Goal: Information Seeking & Learning: Check status

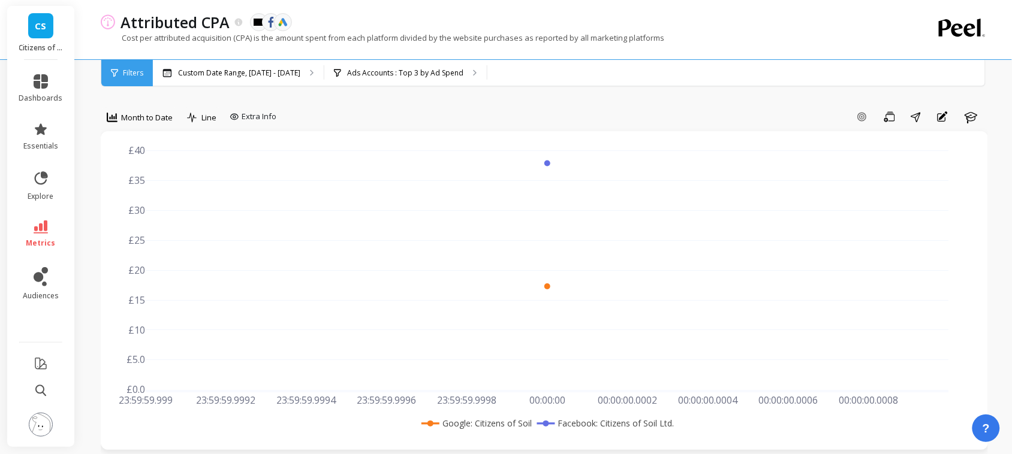
scroll to position [235, 0]
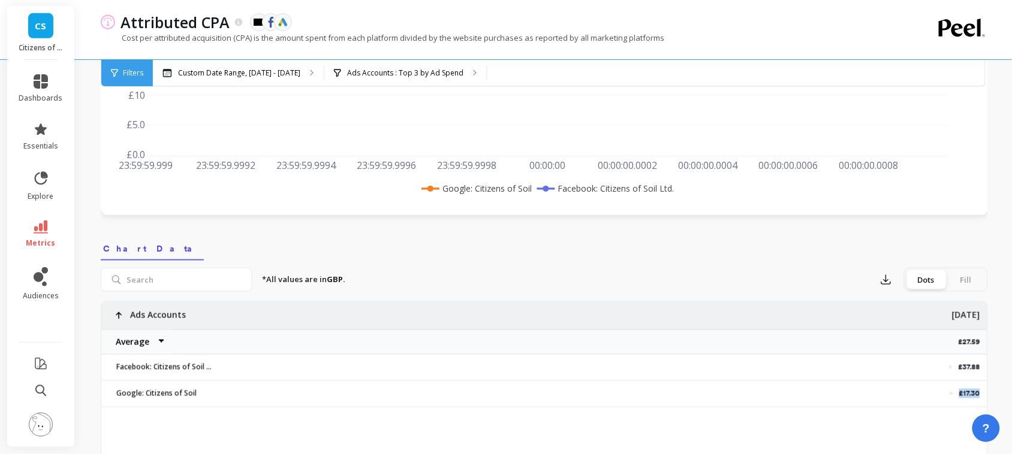
drag, startPoint x: 980, startPoint y: 390, endPoint x: 959, endPoint y: 390, distance: 21.0
click at [959, 390] on div "£17.30" at bounding box center [604, 393] width 766 height 25
copy p "£17.30"
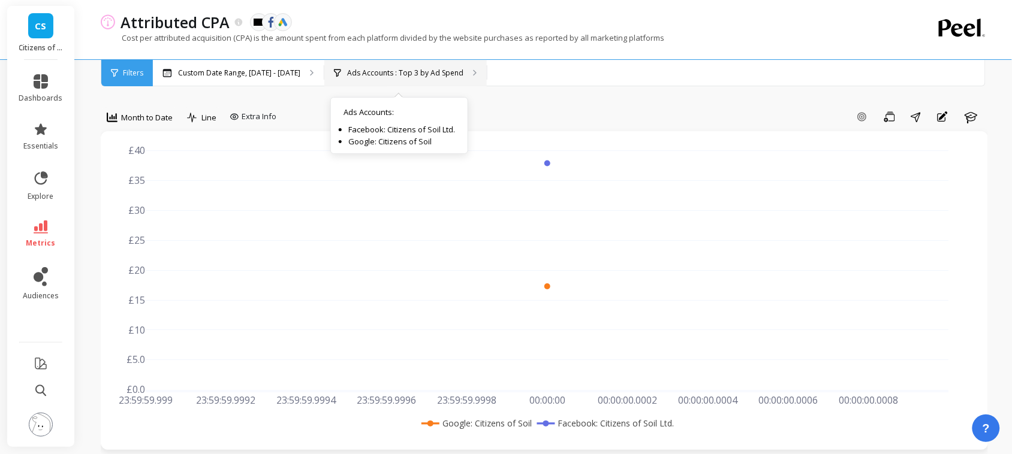
click at [424, 79] on div "Ads Accounts : Top 3 by Ad Spend Ads Accounts : Facebook: Citizens of Soil Ltd.…" at bounding box center [405, 73] width 162 height 26
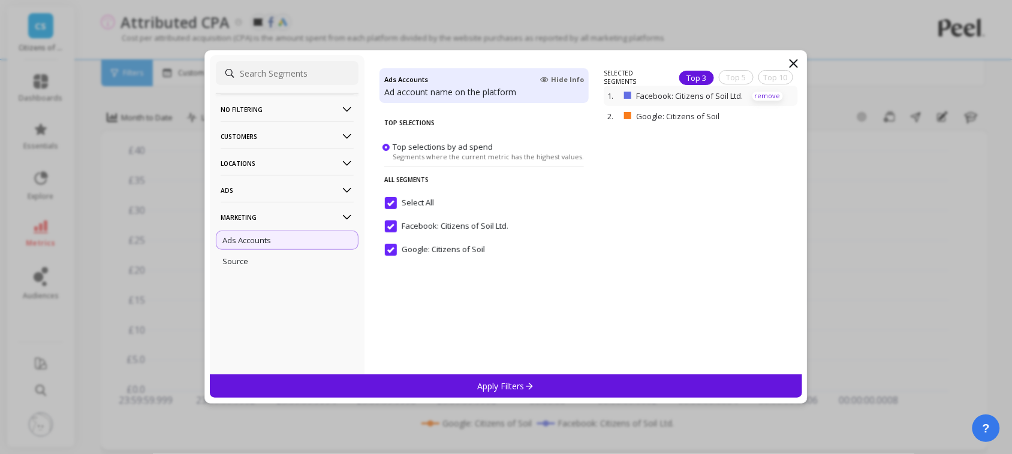
click at [752, 92] on p "remove" at bounding box center [767, 96] width 31 height 9
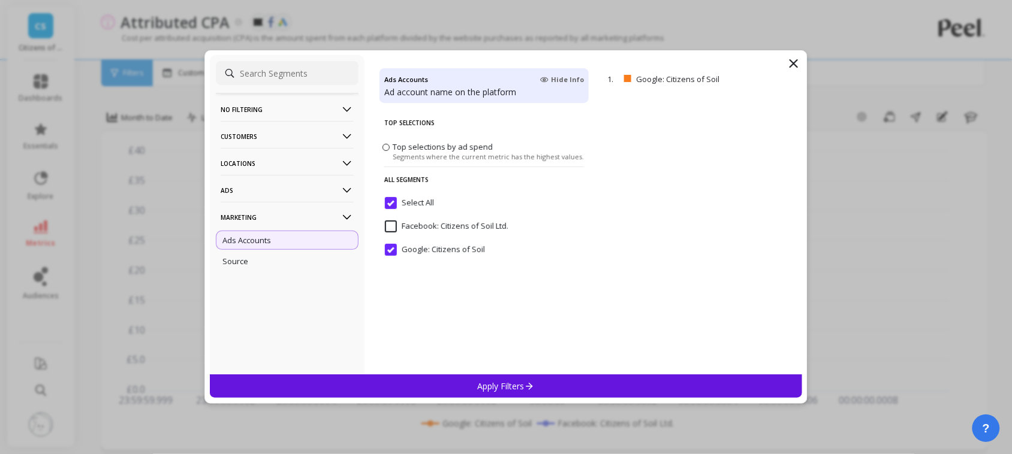
click at [507, 391] on p "Apply Filters" at bounding box center [506, 386] width 57 height 11
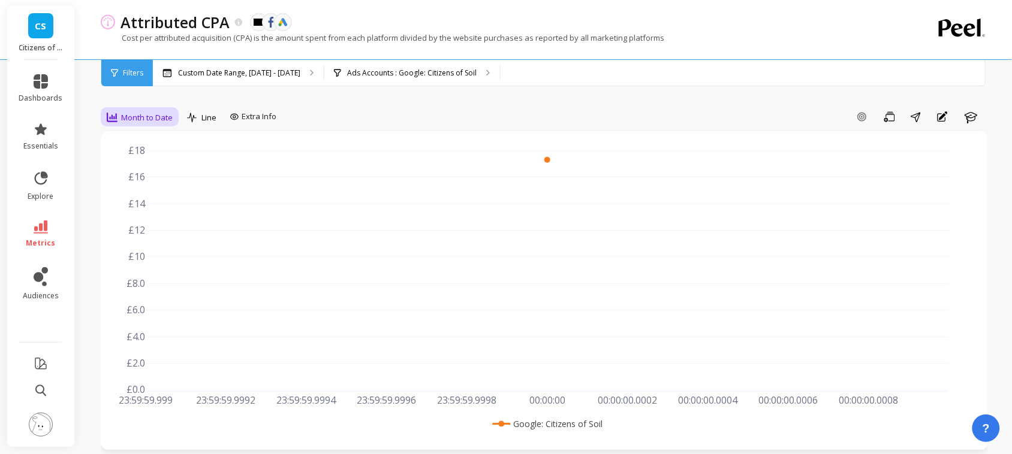
click at [145, 123] on span "Month to Date" at bounding box center [147, 117] width 52 height 11
click at [138, 195] on div "Weekly" at bounding box center [145, 190] width 68 height 11
click at [34, 230] on icon at bounding box center [41, 227] width 14 height 13
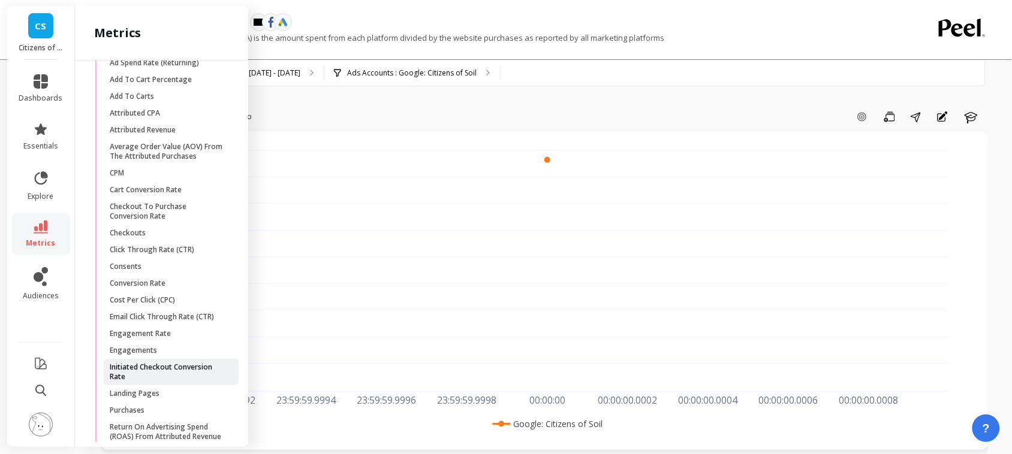
scroll to position [1485, 0]
click at [147, 271] on span "Consents" at bounding box center [167, 266] width 115 height 10
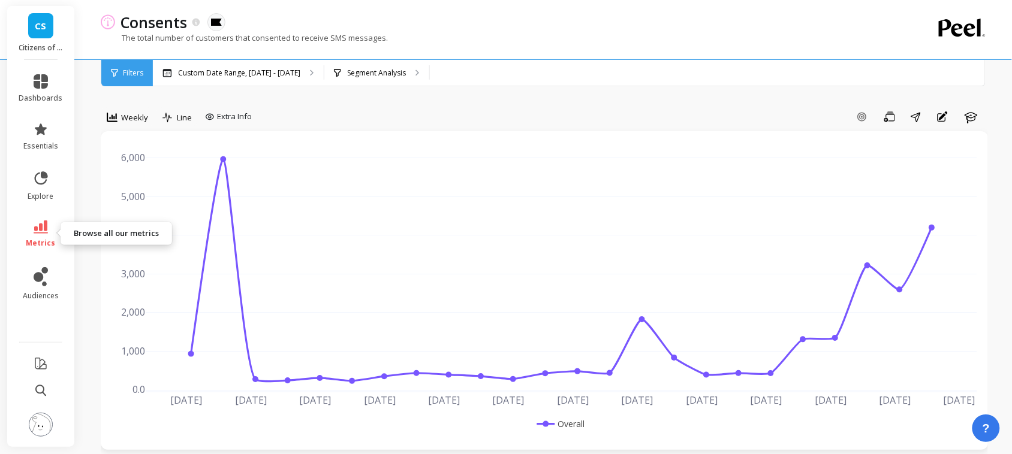
click at [50, 225] on link "metrics" at bounding box center [41, 235] width 44 height 28
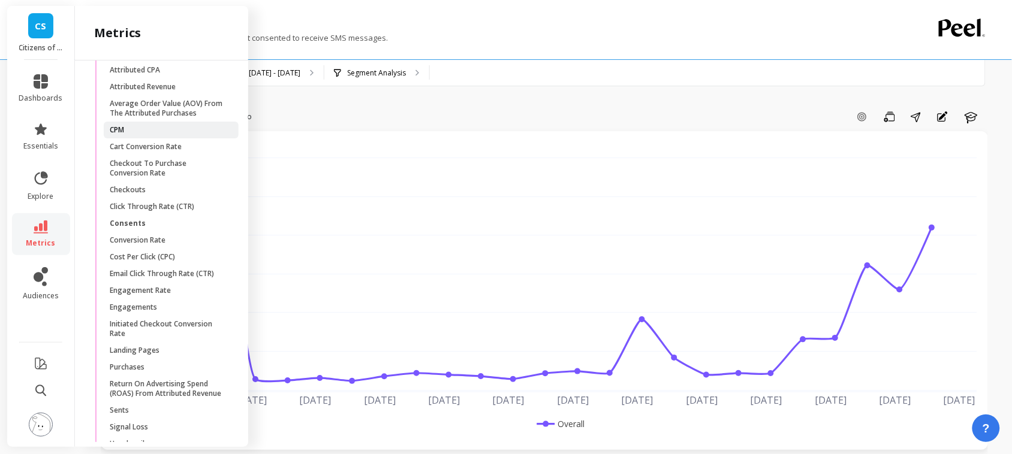
scroll to position [1533, 0]
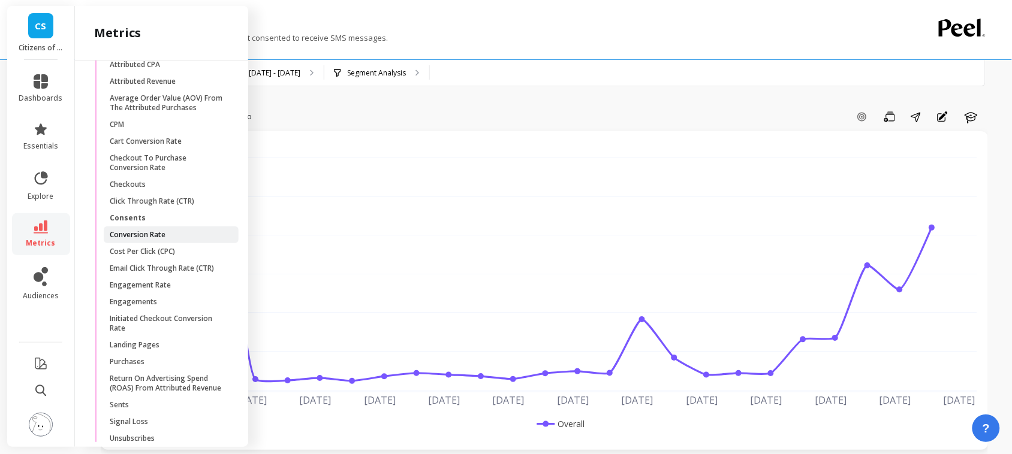
click at [133, 240] on p "Conversion Rate" at bounding box center [138, 235] width 56 height 10
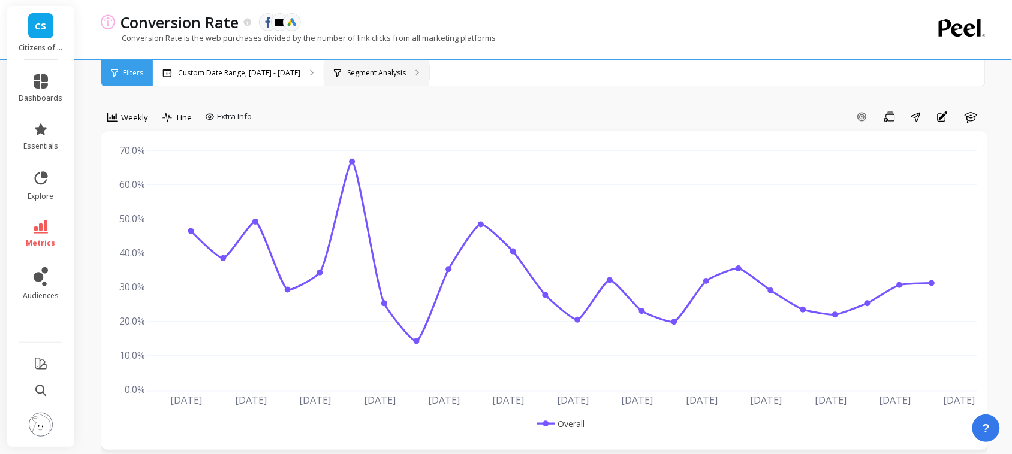
click at [384, 80] on div "Segment Analysis" at bounding box center [376, 73] width 105 height 26
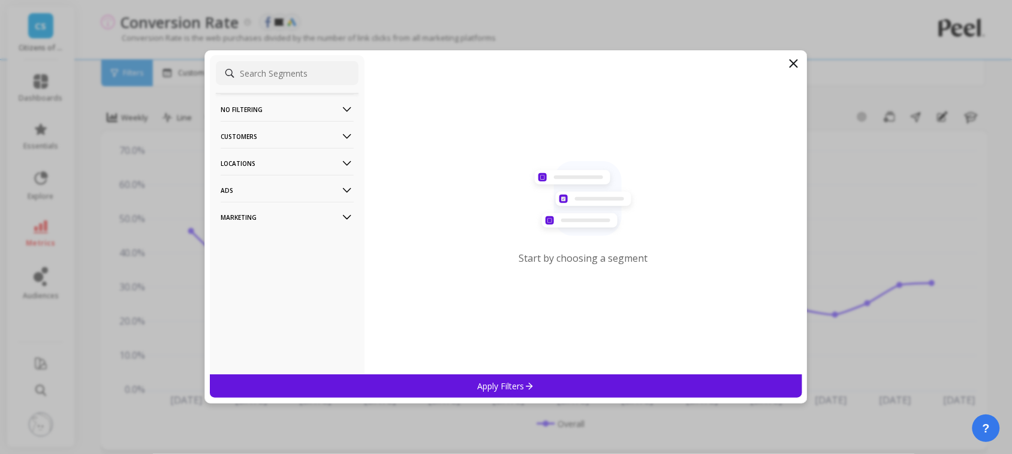
click at [286, 216] on p "Marketing" at bounding box center [287, 217] width 133 height 31
click at [272, 243] on div "Ads Accounts" at bounding box center [287, 240] width 143 height 19
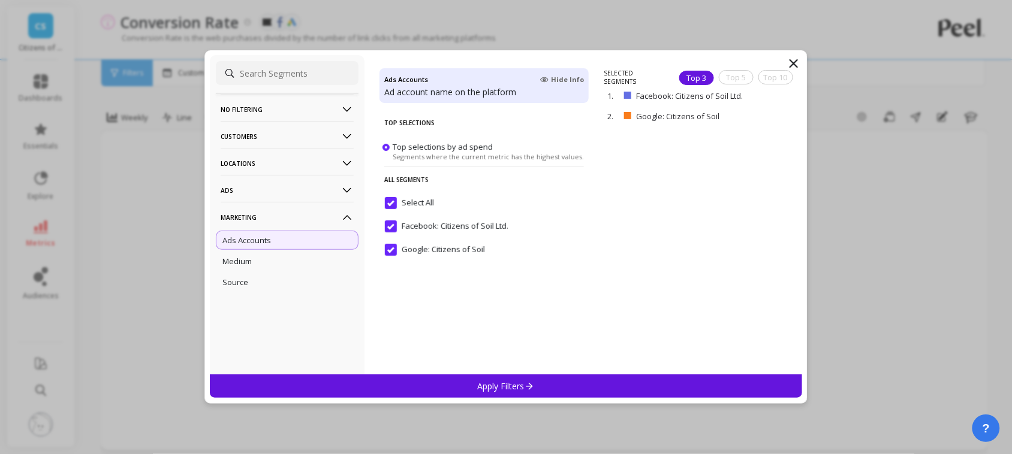
click at [391, 198] on input "Select All" at bounding box center [409, 203] width 49 height 12
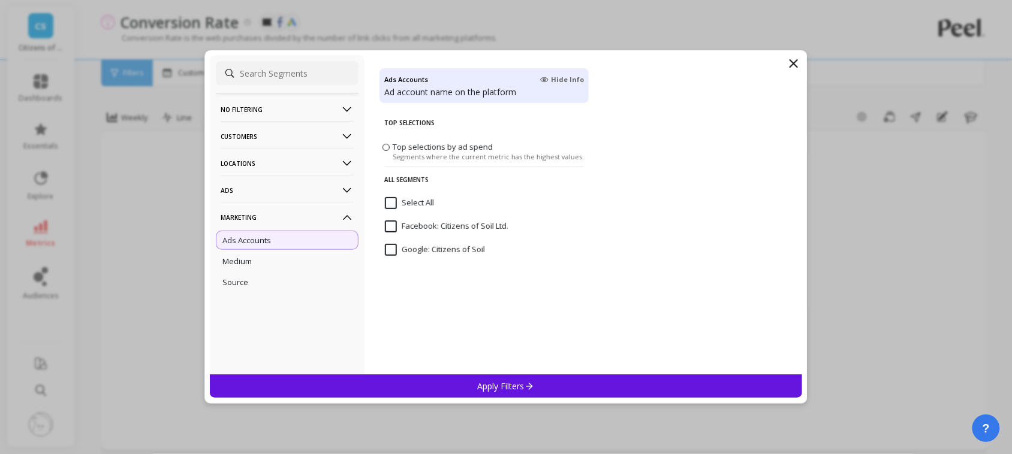
drag, startPoint x: 388, startPoint y: 246, endPoint x: 390, endPoint y: 252, distance: 6.3
click at [390, 252] on input "Google: Citizens of Soil" at bounding box center [435, 250] width 100 height 12
click at [456, 381] on div "Apply Filters" at bounding box center [506, 386] width 592 height 23
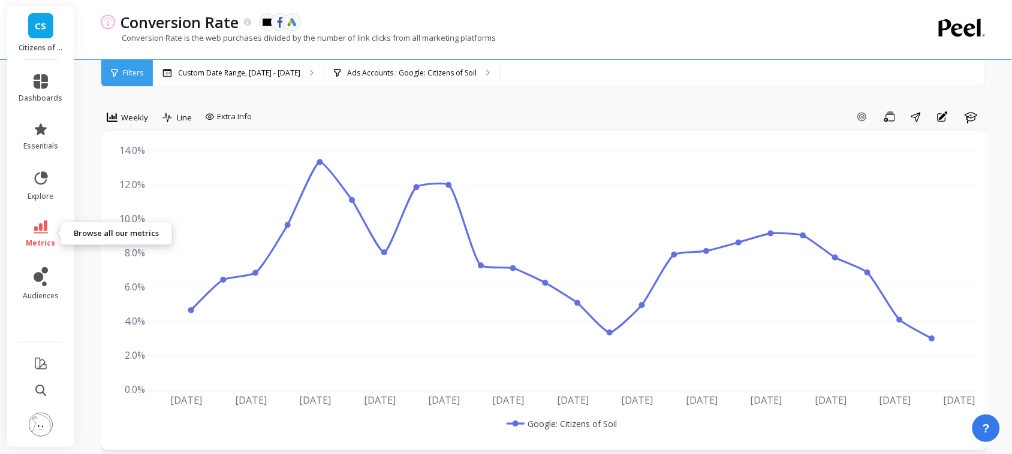
click at [43, 244] on span "metrics" at bounding box center [40, 244] width 29 height 10
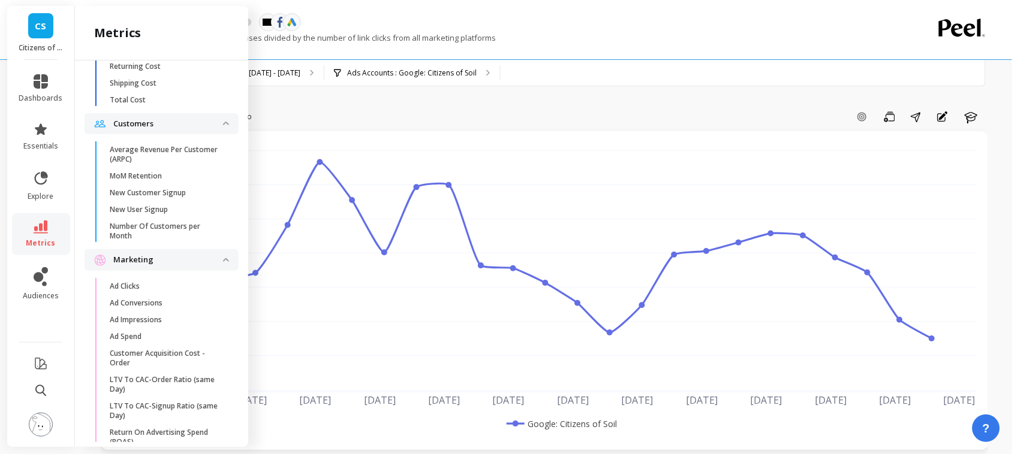
scroll to position [872, 0]
click at [150, 341] on span "Ad Spend" at bounding box center [167, 336] width 115 height 10
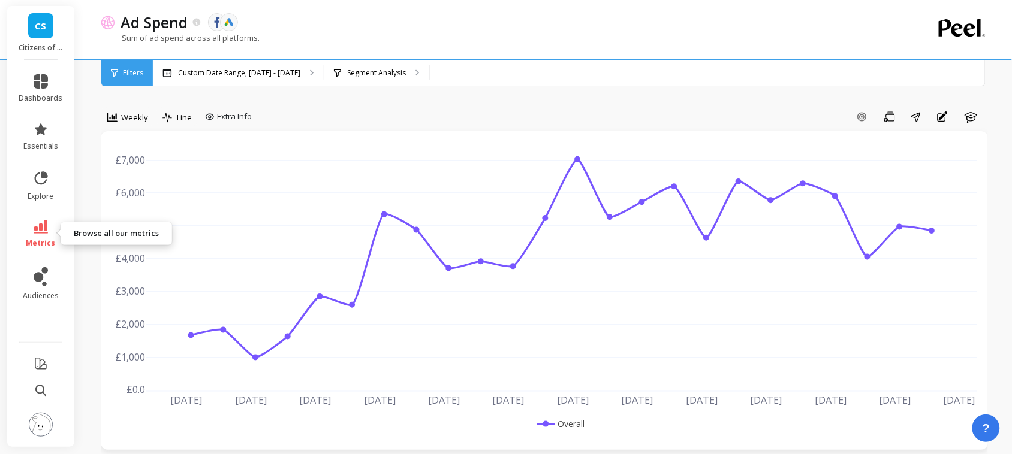
click at [46, 225] on icon at bounding box center [41, 227] width 14 height 13
click at [386, 68] on p "Segment Analysis" at bounding box center [376, 73] width 59 height 10
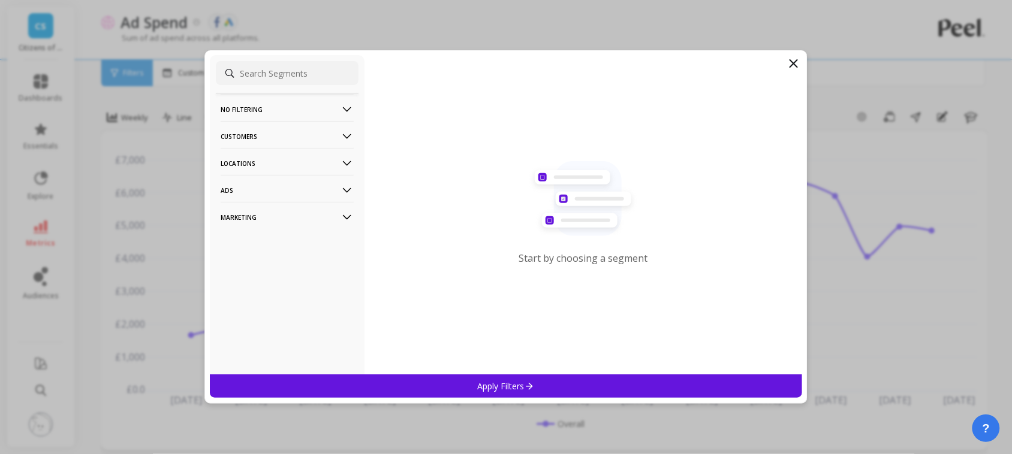
click at [288, 220] on p "Marketing" at bounding box center [287, 217] width 133 height 31
click at [282, 242] on div "Ads Accounts" at bounding box center [287, 240] width 143 height 19
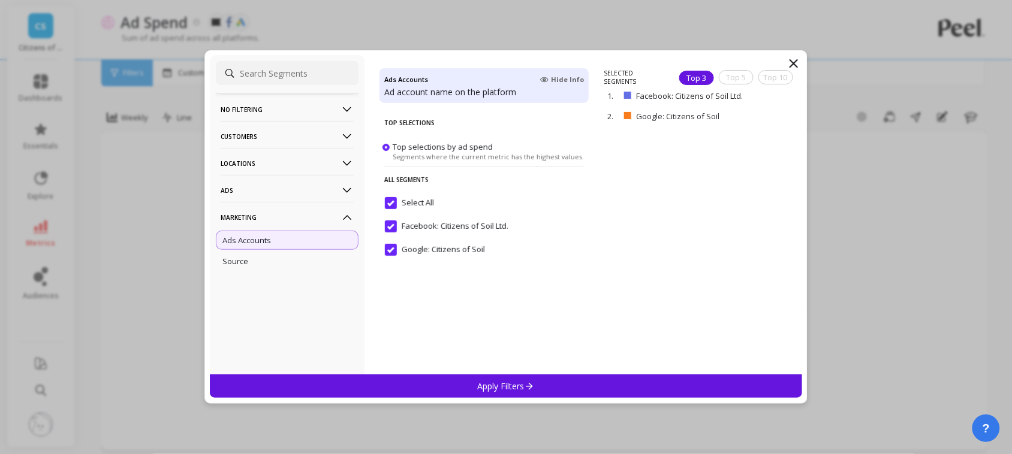
click at [388, 198] on input "Select All" at bounding box center [409, 203] width 49 height 12
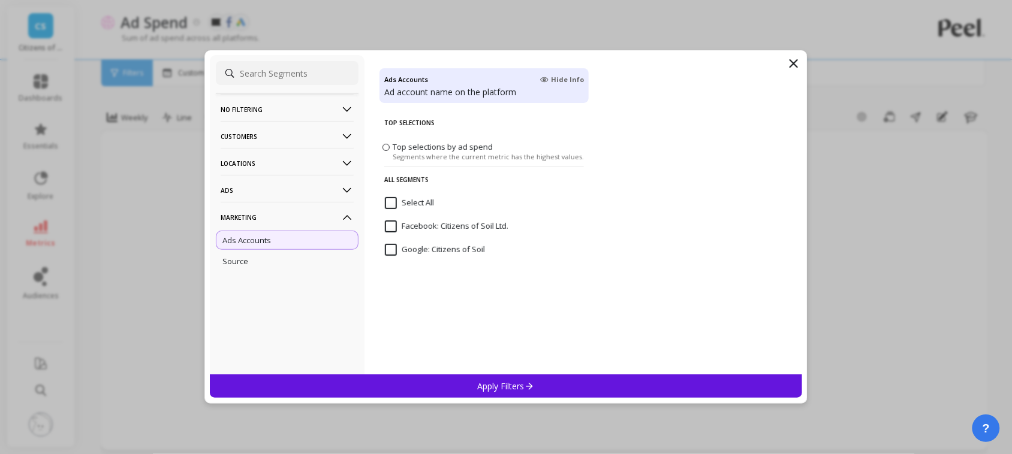
click at [390, 251] on input "Google: Citizens of Soil" at bounding box center [435, 250] width 100 height 12
click at [459, 382] on div "Apply Filters" at bounding box center [506, 386] width 592 height 23
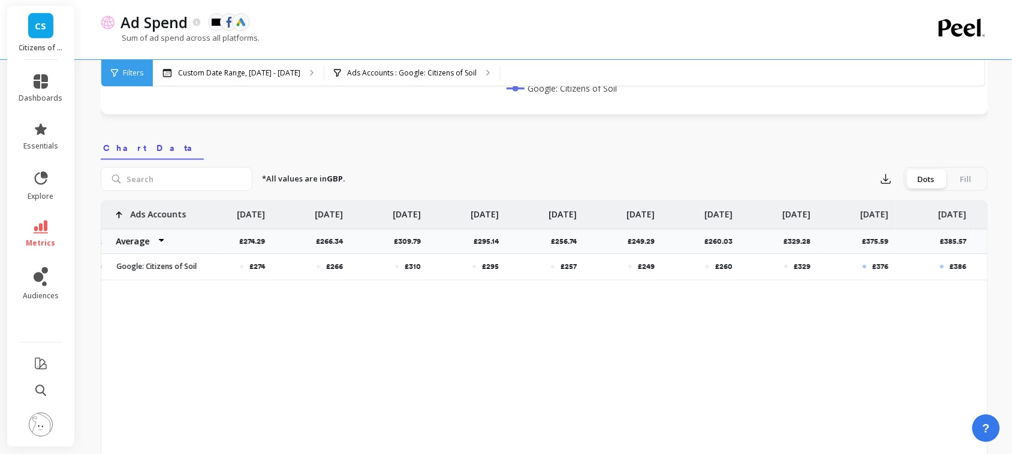
scroll to position [0, 1116]
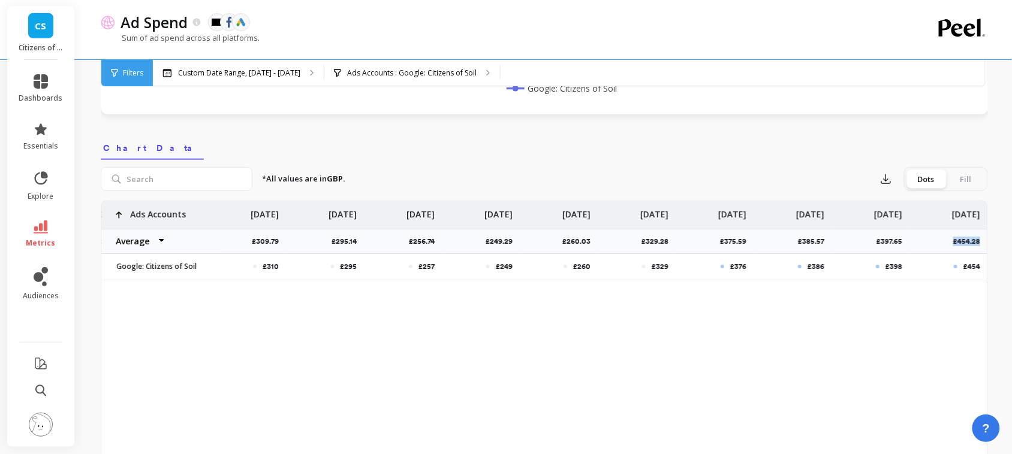
drag, startPoint x: 971, startPoint y: 243, endPoint x: 937, endPoint y: 242, distance: 34.2
click at [937, 242] on div "£454.28" at bounding box center [949, 241] width 78 height 25
copy p "£454.28"
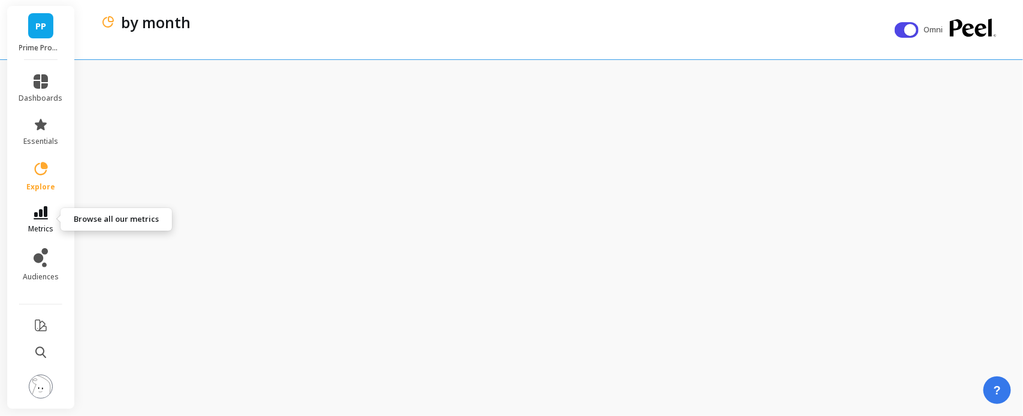
click at [40, 214] on icon at bounding box center [41, 212] width 14 height 13
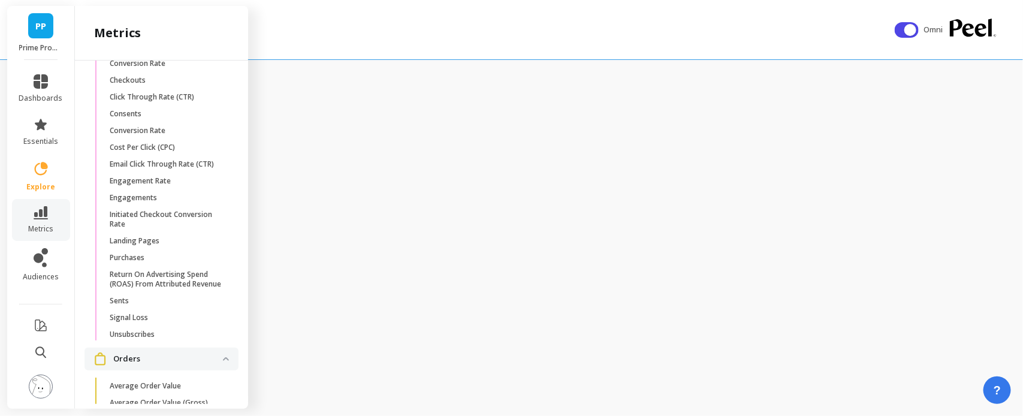
scroll to position [1643, 0]
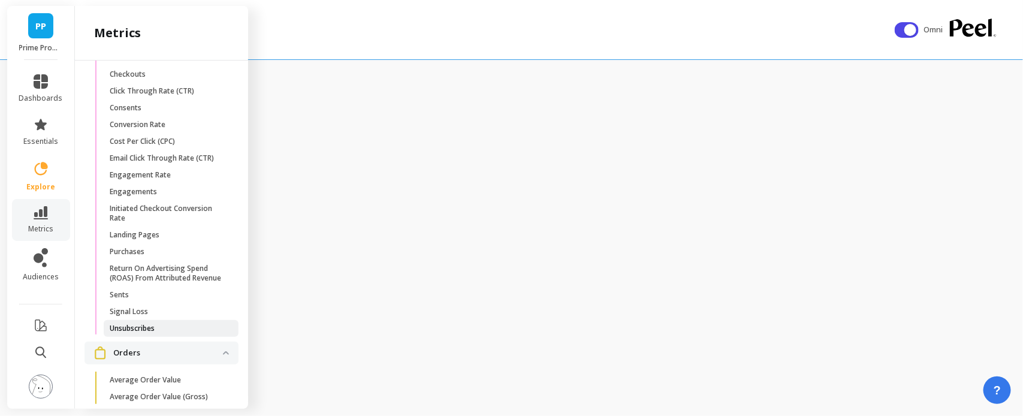
click at [138, 333] on p "Unsubscribes" at bounding box center [132, 329] width 45 height 10
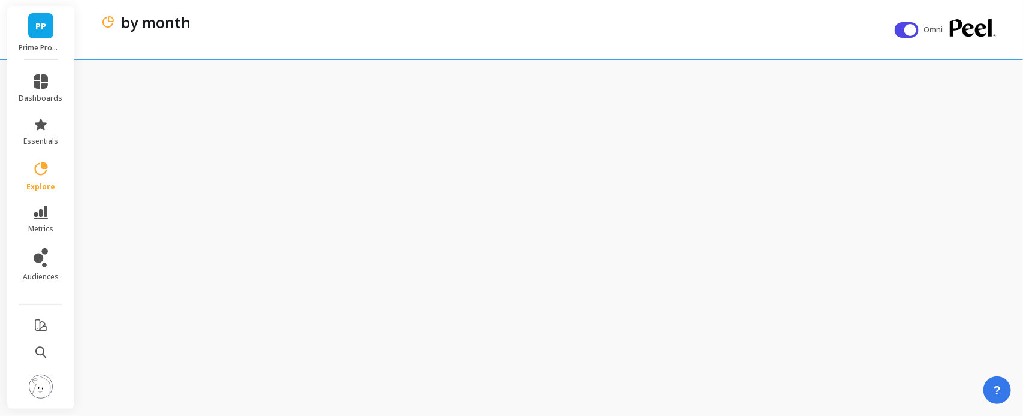
scroll to position [0, 0]
